Goal: Communication & Community: Answer question/provide support

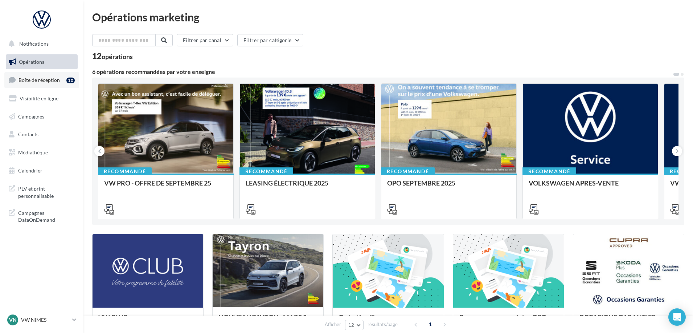
click at [40, 83] on span "Boîte de réception" at bounding box center [38, 80] width 41 height 6
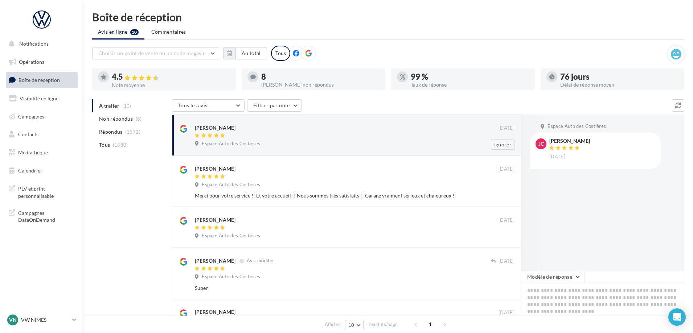
click at [298, 136] on div at bounding box center [347, 136] width 304 height 6
click at [541, 283] on button "Modèle de réponse" at bounding box center [552, 277] width 63 height 12
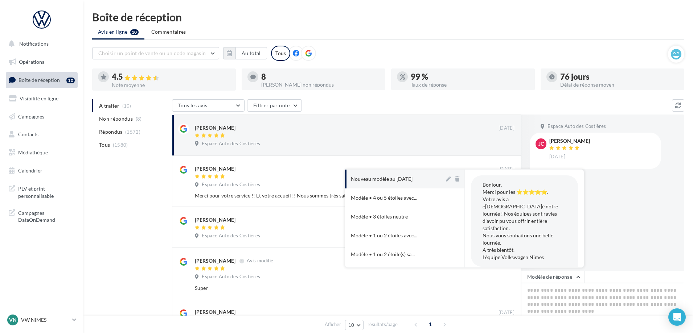
click at [377, 185] on button "Nouveau modèle au 12-11-2024" at bounding box center [394, 179] width 99 height 19
type textarea "**********"
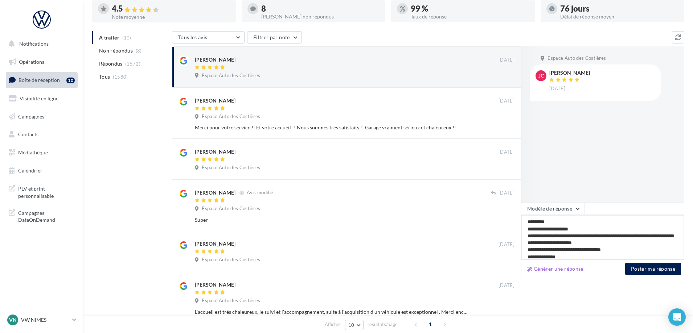
scroll to position [151, 0]
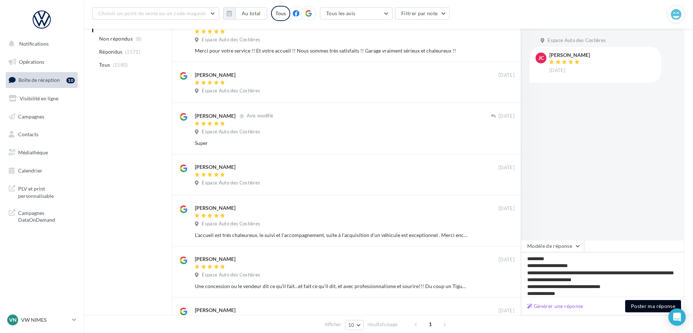
click at [665, 305] on button "Poster ma réponse" at bounding box center [653, 306] width 56 height 12
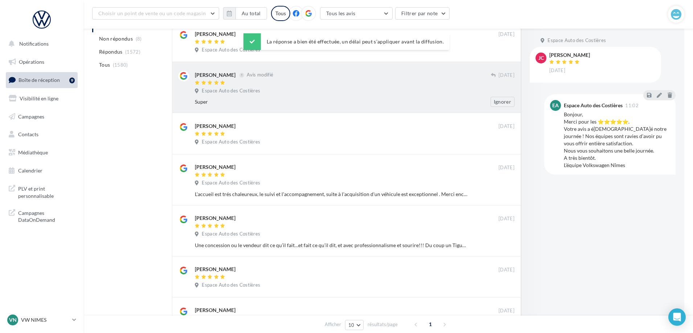
scroll to position [78, 0]
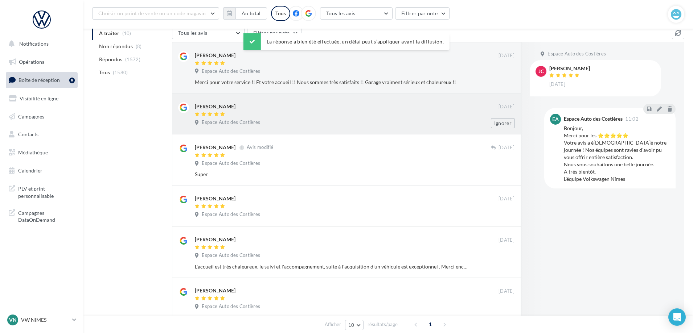
click at [403, 112] on div at bounding box center [347, 115] width 304 height 6
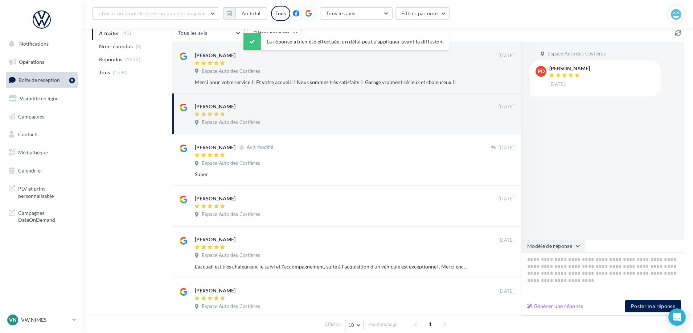
click at [550, 243] on button "Modèle de réponse" at bounding box center [552, 246] width 63 height 12
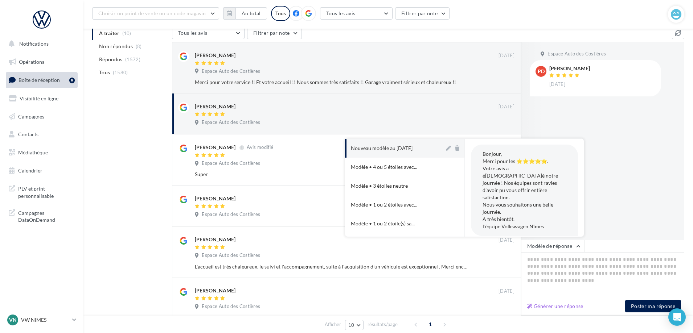
click at [412, 150] on div "Nouveau modèle au [DATE]" at bounding box center [382, 148] width 62 height 7
type textarea "**********"
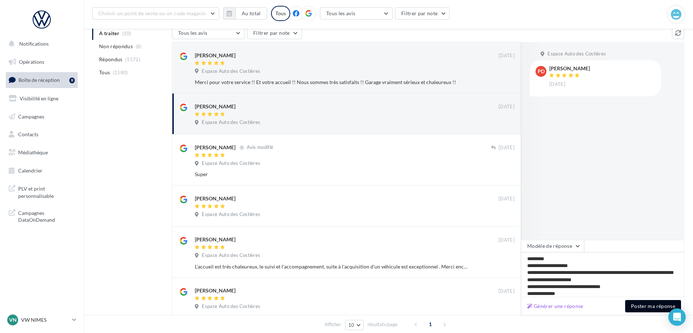
click at [646, 306] on button "Poster ma réponse" at bounding box center [653, 306] width 56 height 12
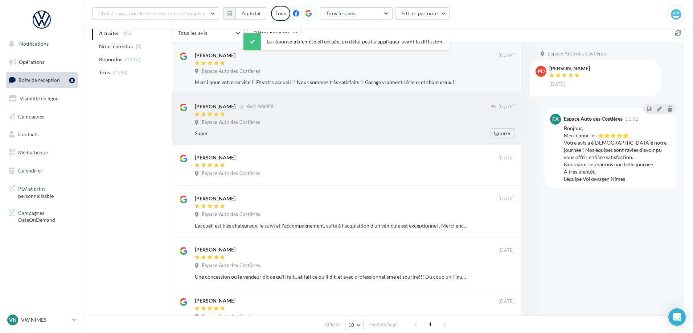
click at [336, 105] on div "Patrick Deler Avis modifié" at bounding box center [343, 106] width 296 height 8
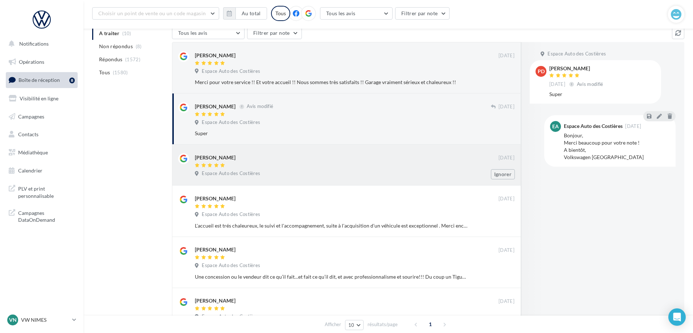
click at [325, 161] on div "Audrey Blanc-Gaubert" at bounding box center [347, 157] width 304 height 8
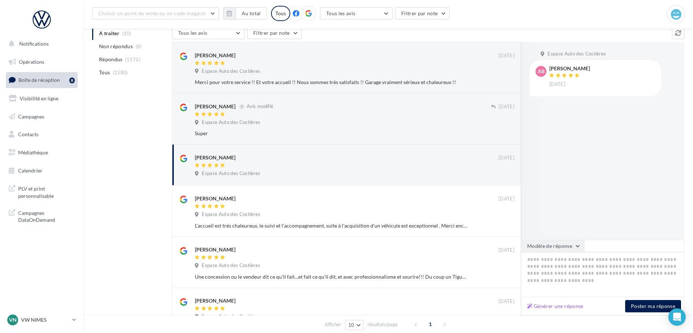
click at [549, 243] on button "Modèle de réponse" at bounding box center [552, 246] width 63 height 12
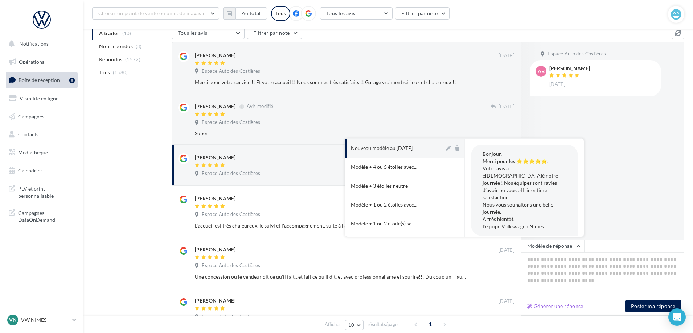
click at [406, 151] on div "Nouveau modèle au [DATE]" at bounding box center [382, 148] width 62 height 7
type textarea "**********"
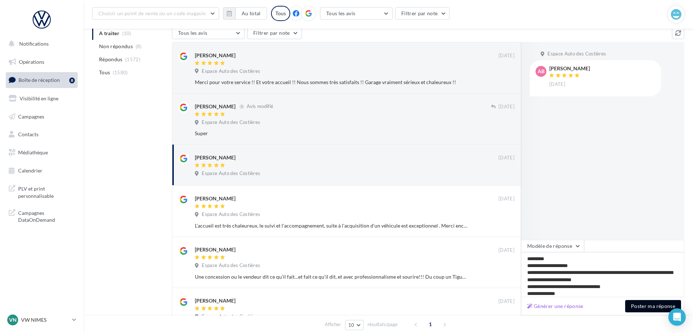
click at [637, 307] on button "Poster ma réponse" at bounding box center [653, 306] width 56 height 12
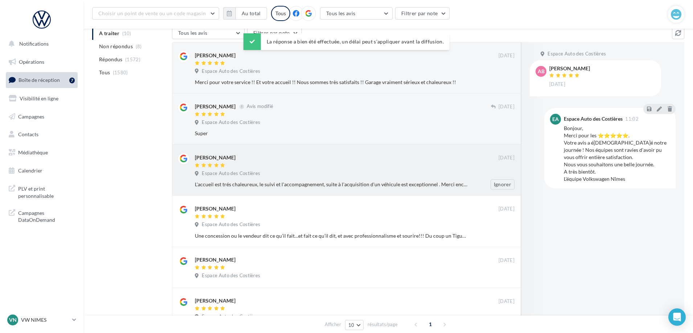
click at [253, 164] on div at bounding box center [347, 166] width 304 height 6
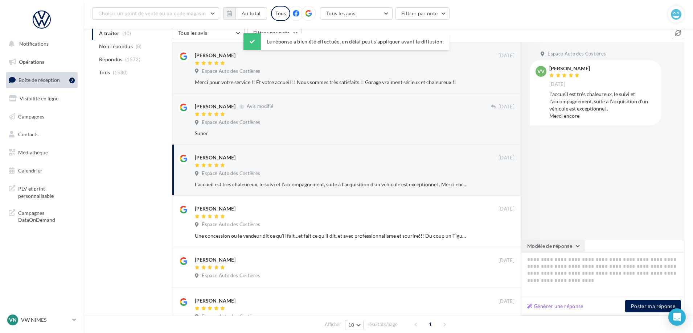
click at [556, 248] on button "Modèle de réponse" at bounding box center [552, 246] width 63 height 12
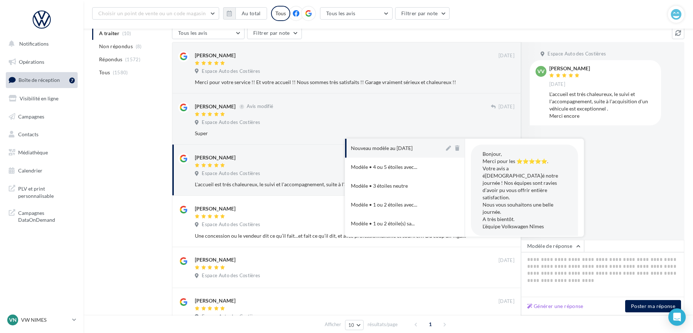
click at [408, 147] on div "Nouveau modèle au [DATE]" at bounding box center [382, 148] width 62 height 7
type textarea "**********"
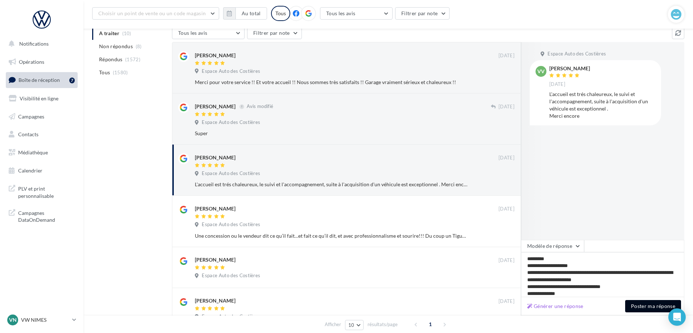
click at [631, 305] on button "Poster ma réponse" at bounding box center [653, 306] width 56 height 12
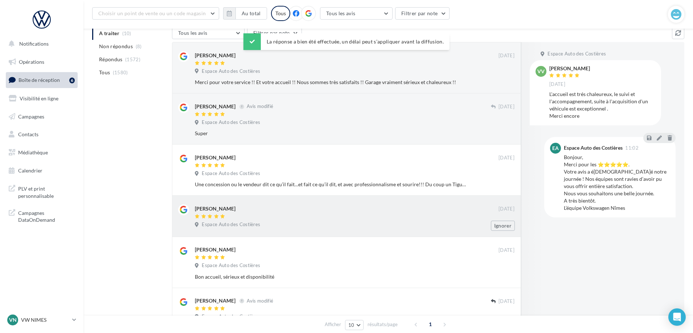
click at [256, 218] on div at bounding box center [347, 217] width 304 height 6
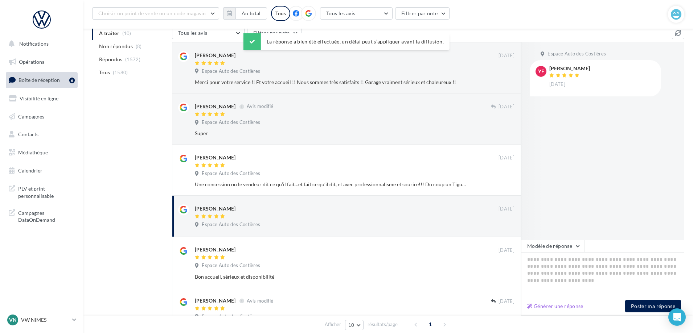
click at [544, 236] on div at bounding box center [544, 141] width 46 height 198
click at [547, 243] on button "Modèle de réponse" at bounding box center [552, 246] width 63 height 12
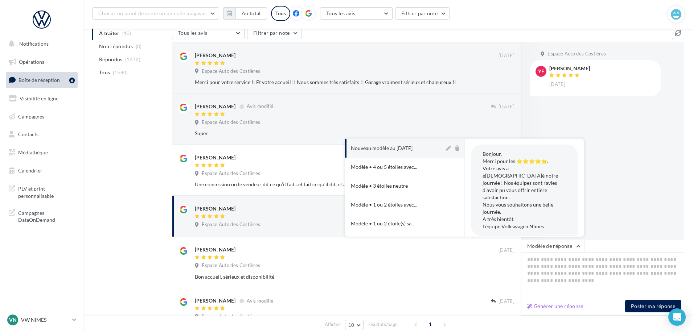
click at [404, 151] on div "Nouveau modèle au [DATE]" at bounding box center [382, 148] width 62 height 7
type textarea "**********"
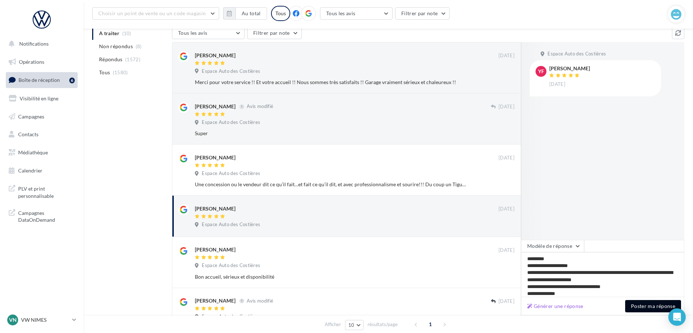
click at [644, 308] on button "Poster ma réponse" at bounding box center [653, 306] width 56 height 12
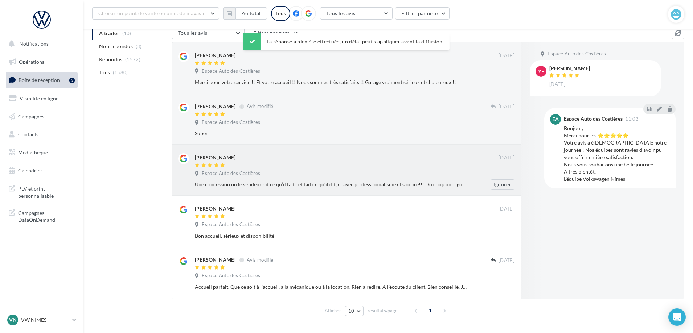
click at [274, 176] on div "Espace Auto des Costières" at bounding box center [355, 174] width 320 height 8
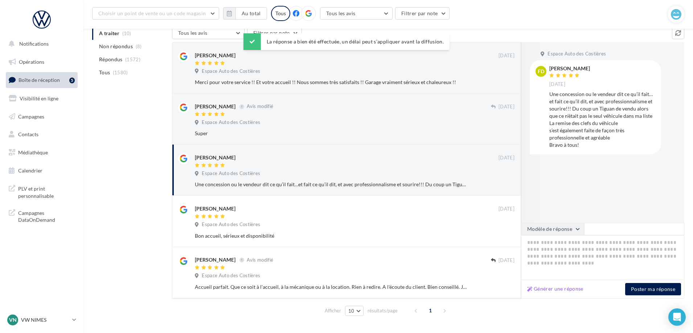
click at [561, 234] on button "Modèle de réponse" at bounding box center [552, 229] width 63 height 12
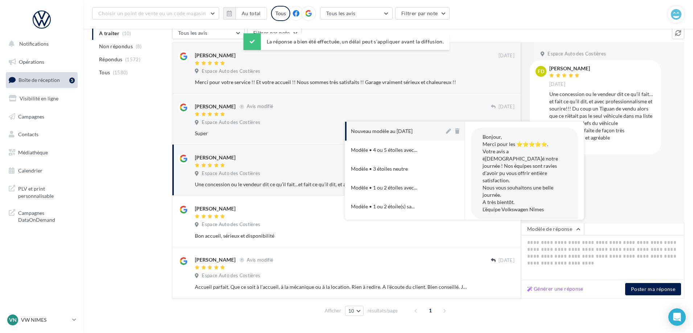
click at [370, 135] on button "Nouveau modèle au [DATE]" at bounding box center [394, 131] width 99 height 19
type textarea "**********"
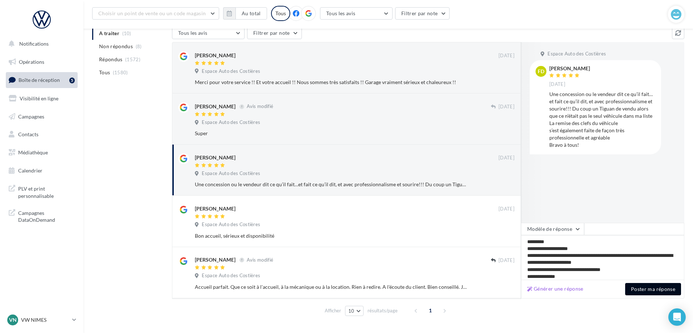
click at [637, 284] on button "Poster ma réponse" at bounding box center [653, 289] width 56 height 12
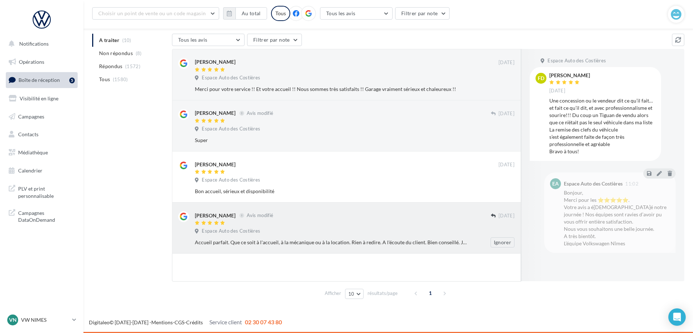
scroll to position [71, 0]
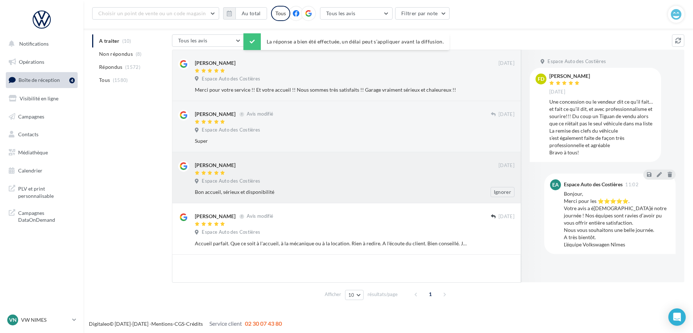
click at [260, 182] on span "Espace Auto des Costières" at bounding box center [231, 181] width 58 height 7
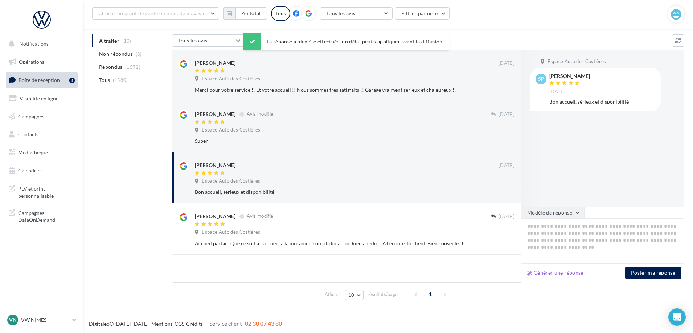
click at [562, 213] on button "Modèle de réponse" at bounding box center [552, 213] width 63 height 12
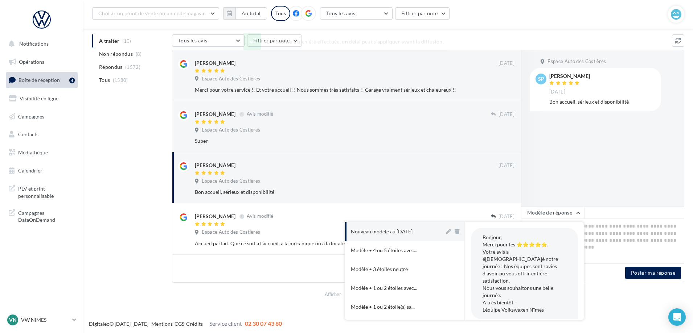
click at [391, 225] on button "Nouveau modèle au [DATE]" at bounding box center [394, 231] width 99 height 19
type textarea "**********"
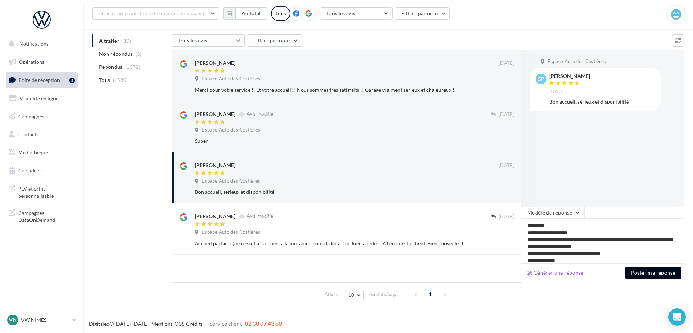
click at [649, 271] on button "Poster ma réponse" at bounding box center [653, 273] width 56 height 12
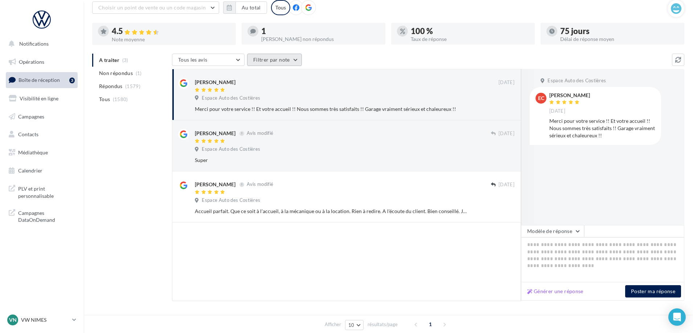
scroll to position [12, 0]
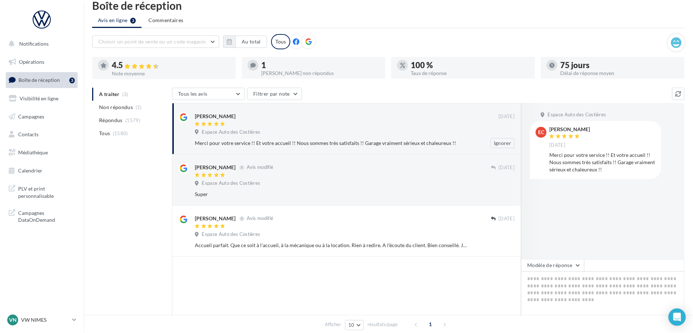
click at [278, 126] on div at bounding box center [347, 125] width 304 height 6
click at [297, 177] on div at bounding box center [343, 176] width 296 height 6
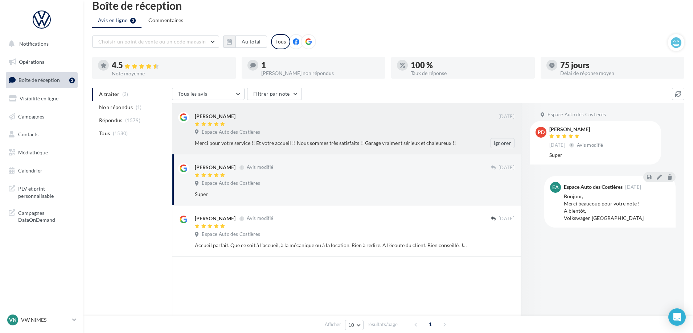
click at [302, 132] on div "Espace Auto des Costières" at bounding box center [355, 133] width 320 height 8
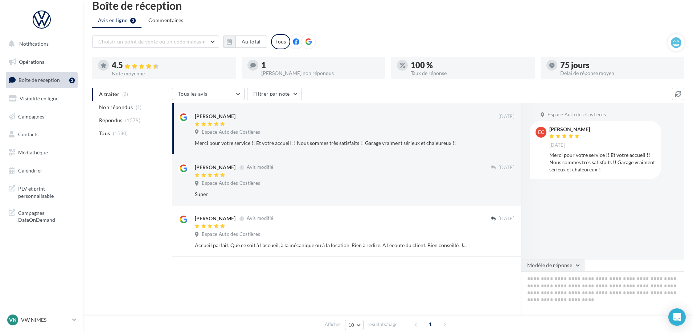
click at [544, 264] on button "Modèle de réponse" at bounding box center [552, 265] width 63 height 12
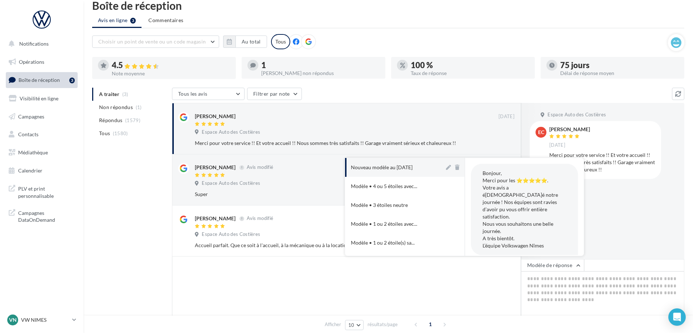
click at [386, 170] on div "Nouveau modèle au [DATE]" at bounding box center [382, 167] width 62 height 7
type textarea "**********"
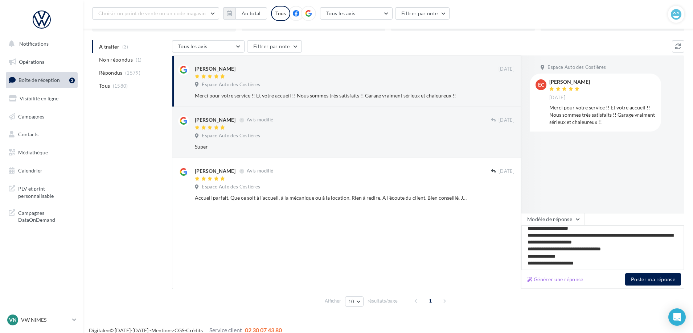
scroll to position [65, 0]
click at [662, 280] on button "Poster ma réponse" at bounding box center [653, 281] width 56 height 12
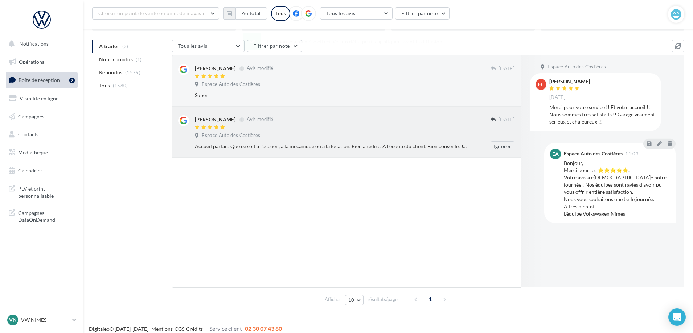
click at [332, 131] on div "[PERSON_NAME] Avis modifié [DATE] Espace Auto des Costières Accueil parfait. Qu…" at bounding box center [355, 133] width 320 height 36
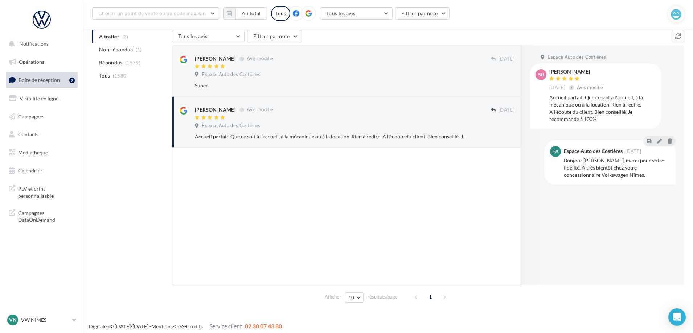
scroll to position [76, 0]
click at [656, 140] on icon at bounding box center [658, 140] width 5 height 5
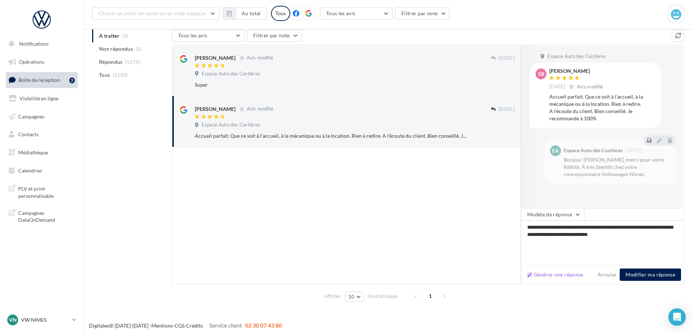
type textarea "**********"
click at [655, 272] on button "Modifier ma réponse" at bounding box center [650, 275] width 61 height 12
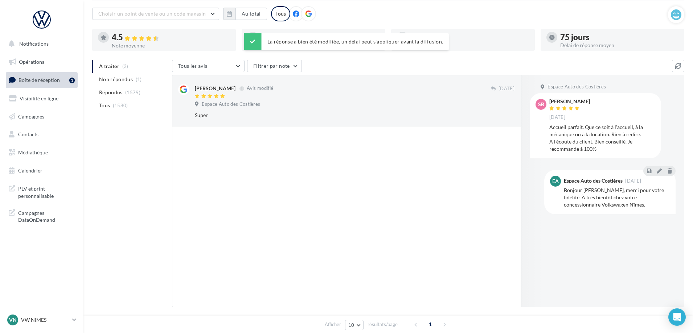
scroll to position [0, 0]
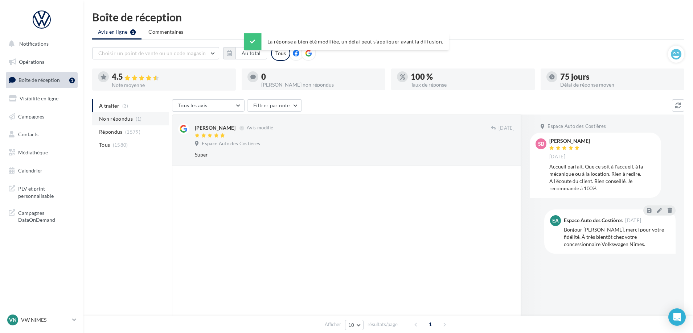
click at [127, 118] on span "Non répondus" at bounding box center [116, 118] width 34 height 7
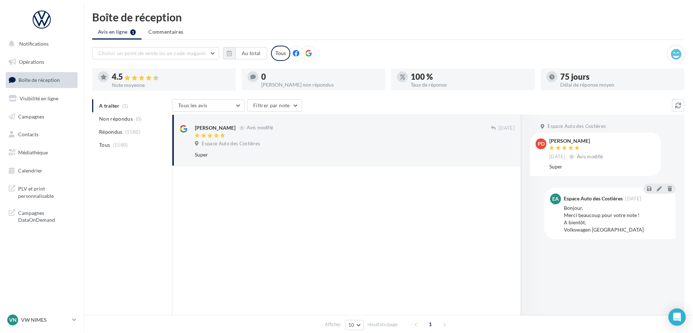
click at [123, 104] on ul "A traiter (1) Non répondus (0) Répondus (1580) Tous (1580)" at bounding box center [130, 125] width 77 height 52
click at [250, 141] on span "Espace Auto des Costières" at bounding box center [231, 144] width 58 height 7
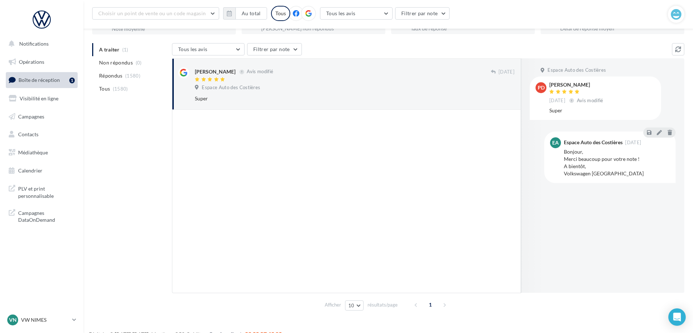
scroll to position [65, 0]
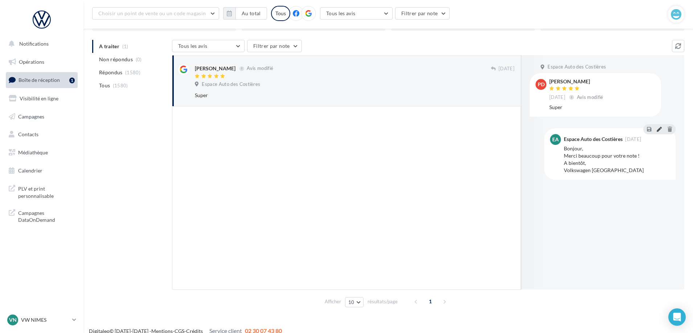
click at [659, 127] on icon at bounding box center [658, 129] width 5 height 5
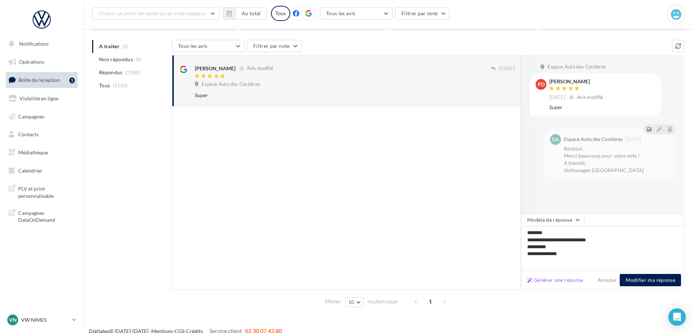
type textarea "**********"
click at [665, 278] on button "Modifier ma réponse" at bounding box center [650, 280] width 61 height 12
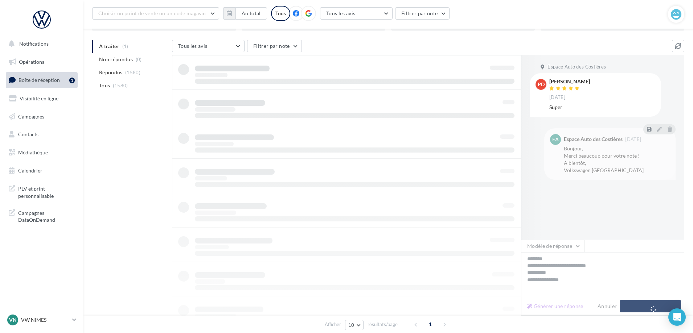
scroll to position [12, 0]
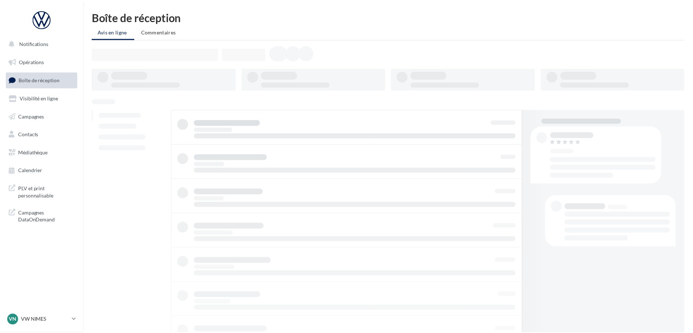
scroll to position [12, 0]
